Goal: Task Accomplishment & Management: Manage account settings

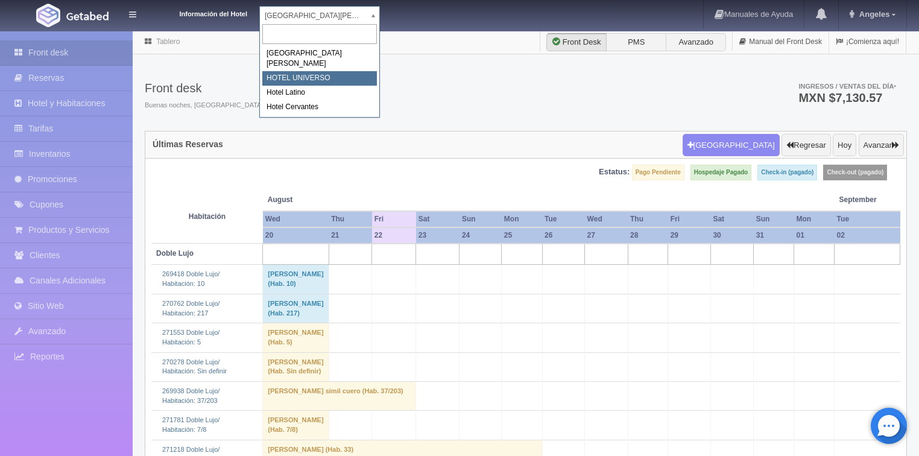
select select "358"
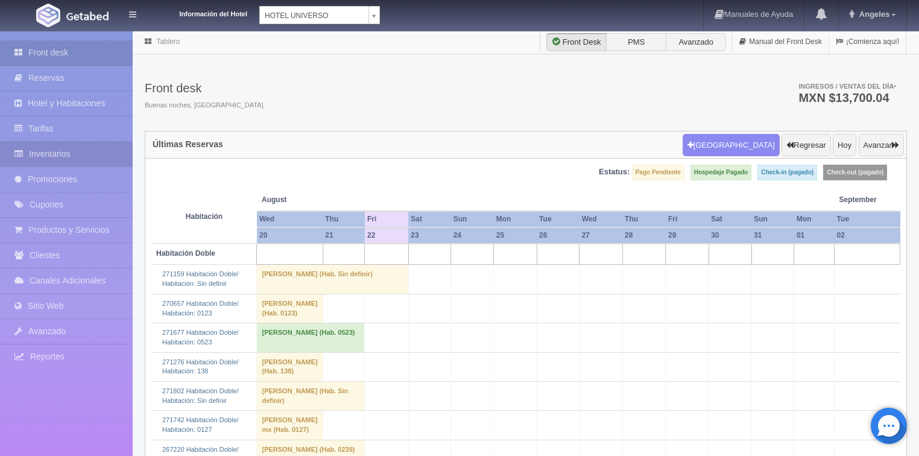
click at [40, 152] on link "Inventarios" at bounding box center [66, 154] width 133 height 25
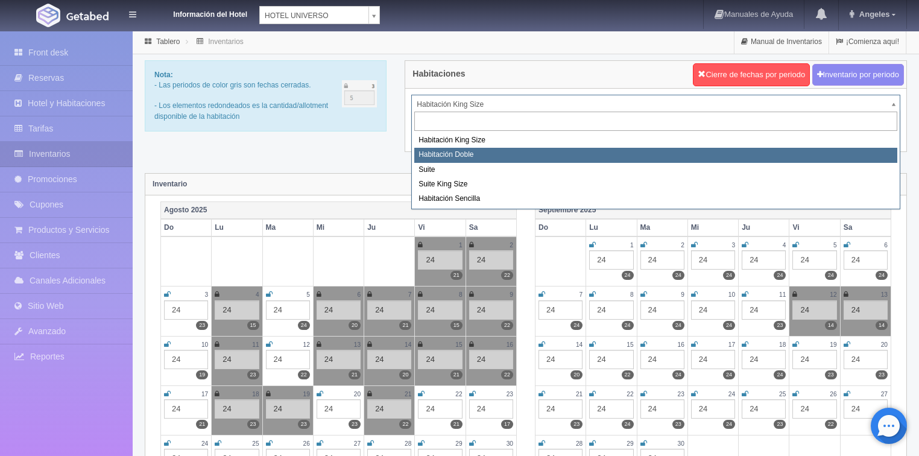
select select "583"
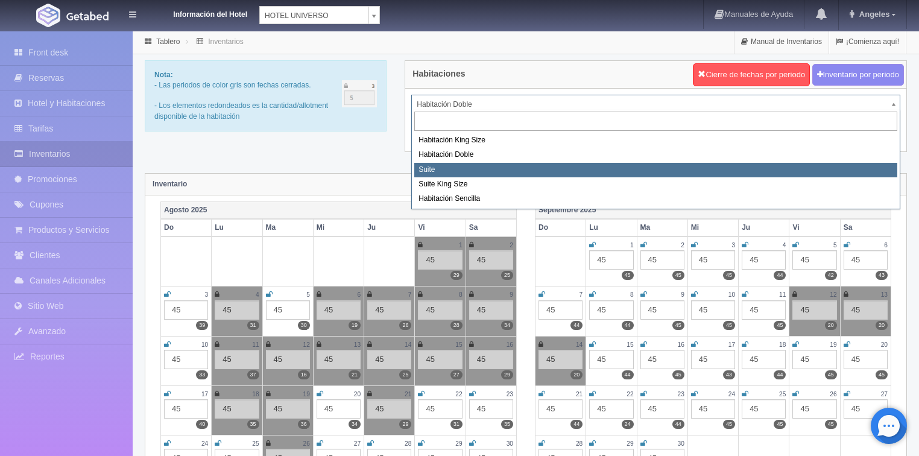
select select "584"
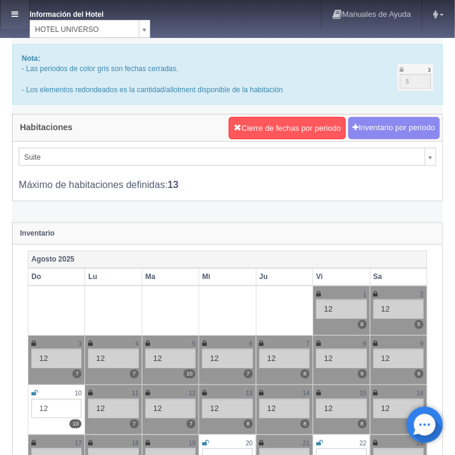
click at [11, 14] on icon at bounding box center [14, 14] width 7 height 8
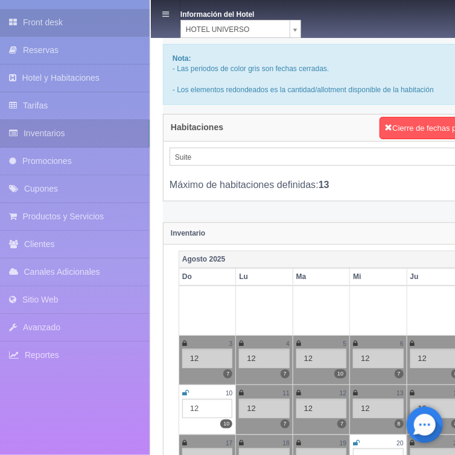
click at [35, 24] on link "Front desk" at bounding box center [74, 22] width 149 height 27
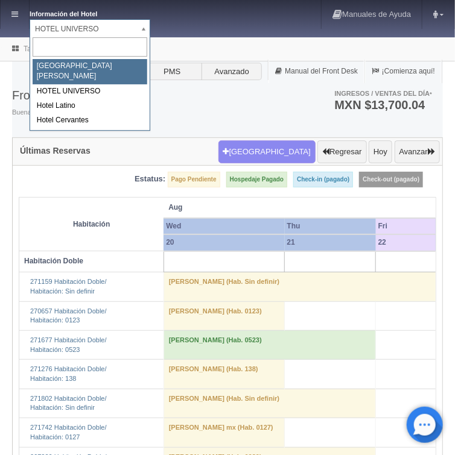
select select "357"
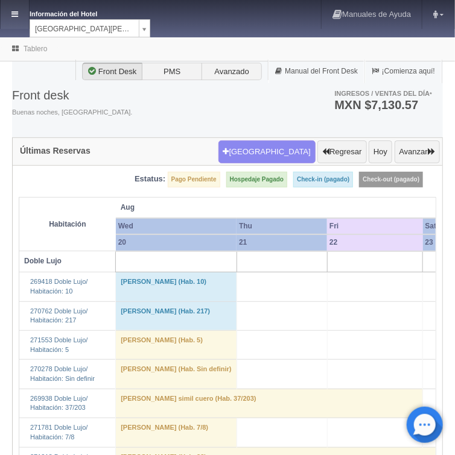
click at [14, 17] on icon at bounding box center [14, 14] width 7 height 8
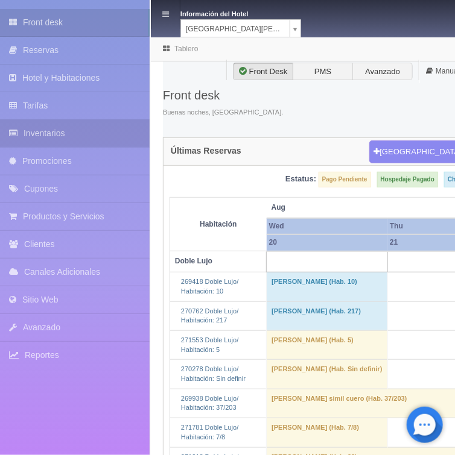
click at [51, 133] on link "Inventarios" at bounding box center [74, 133] width 149 height 27
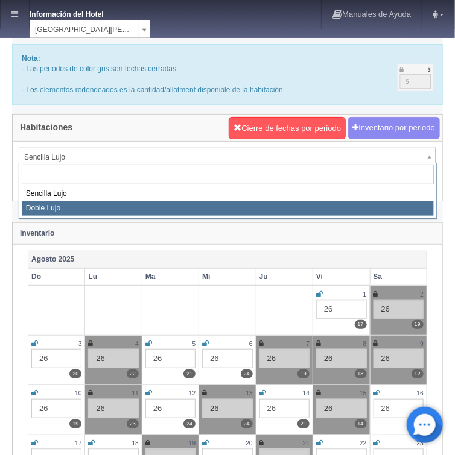
select select "577"
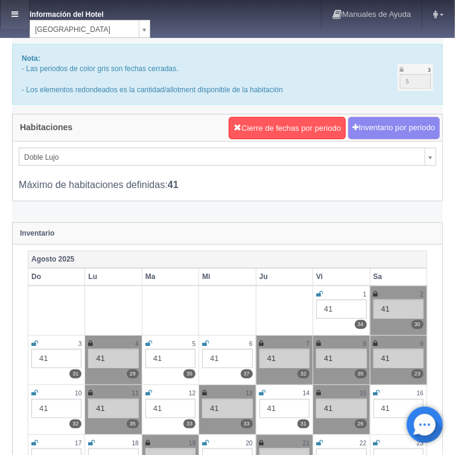
click at [12, 14] on icon at bounding box center [14, 14] width 7 height 8
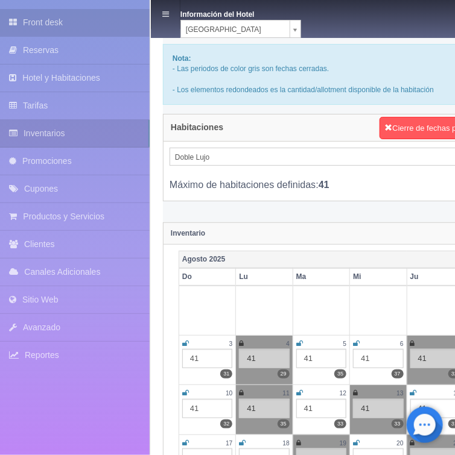
click at [52, 20] on link "Front desk" at bounding box center [74, 22] width 149 height 27
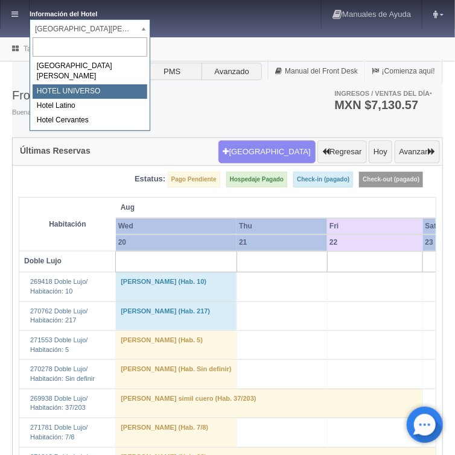
select select "358"
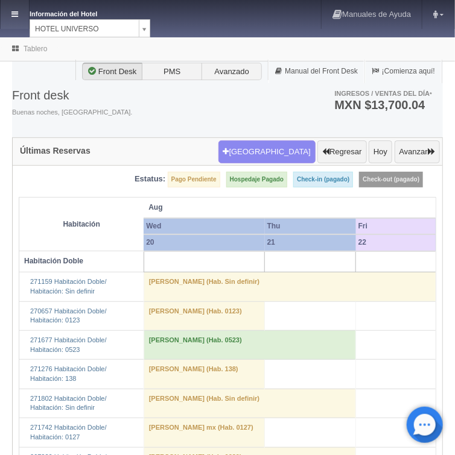
click at [14, 15] on icon at bounding box center [14, 14] width 7 height 8
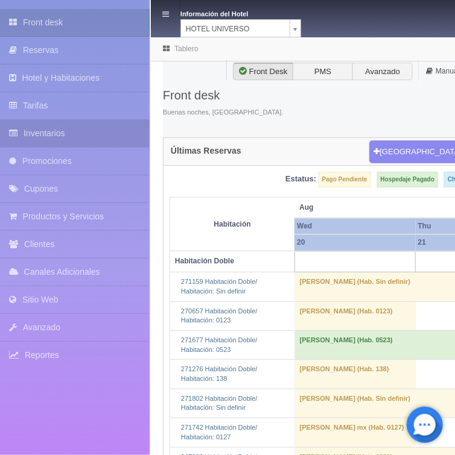
click at [48, 131] on link "Inventarios" at bounding box center [74, 133] width 149 height 27
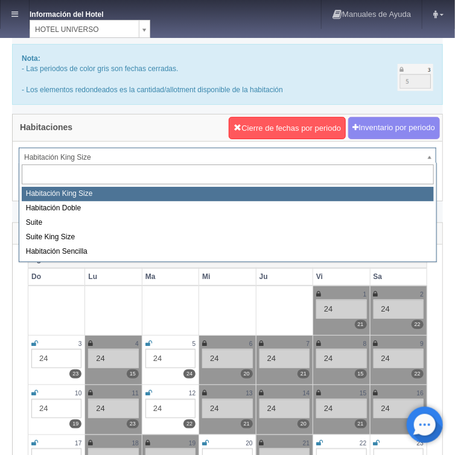
drag, startPoint x: 63, startPoint y: 153, endPoint x: 49, endPoint y: 183, distance: 32.4
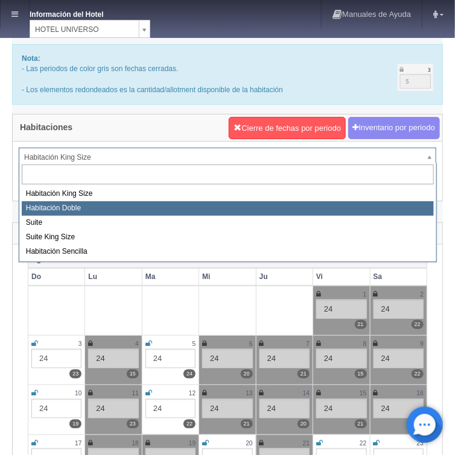
select select "583"
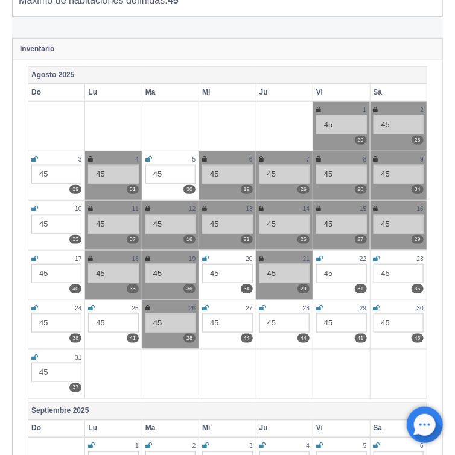
scroll to position [193, 0]
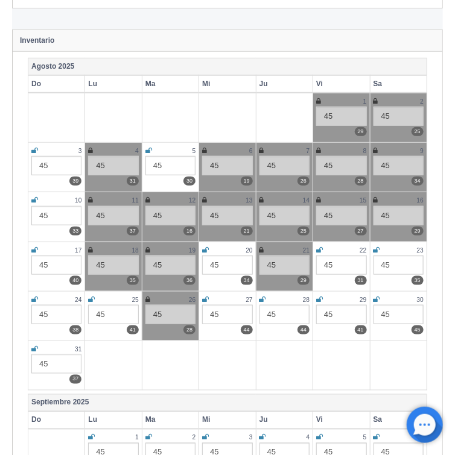
click at [321, 247] on icon at bounding box center [319, 250] width 7 height 7
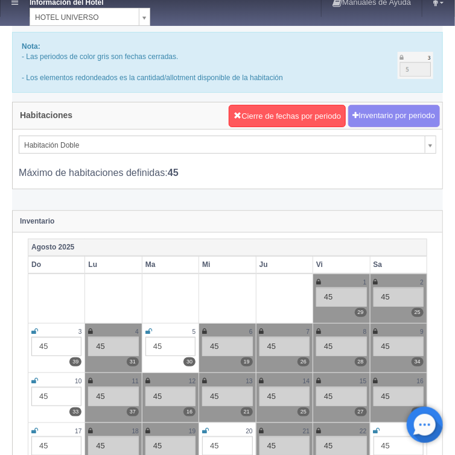
scroll to position [0, 0]
